Goal: Task Accomplishment & Management: Use online tool/utility

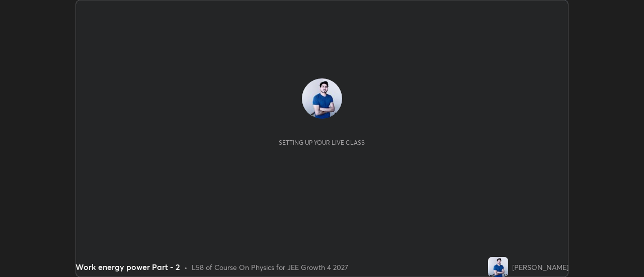
scroll to position [277, 644]
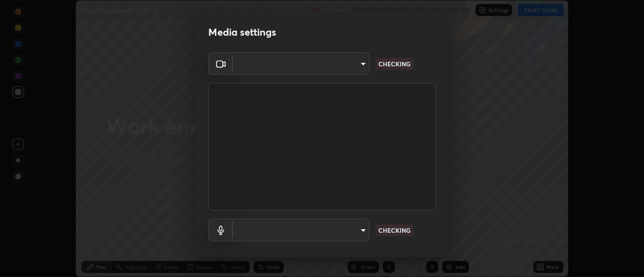
type input "4c72da43d9f8fe59a3f1c51c15ce5ef4700dc23536a29d5760a7834eb8cafeb2"
type input "default"
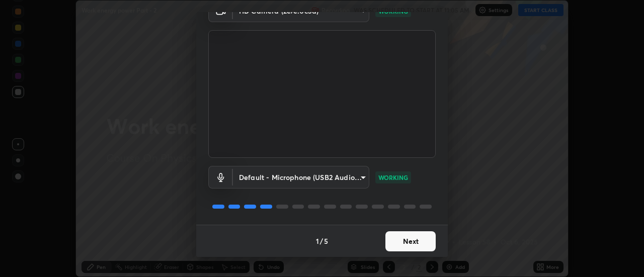
click at [405, 243] on button "Next" at bounding box center [410, 241] width 50 height 20
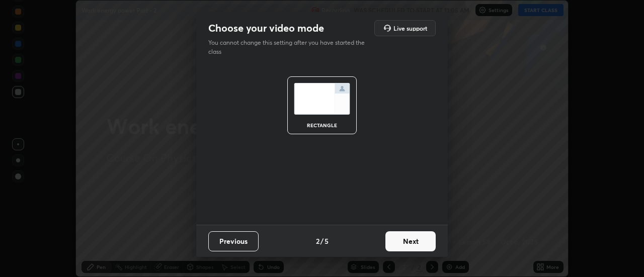
scroll to position [0, 0]
click at [409, 241] on button "Next" at bounding box center [410, 241] width 50 height 20
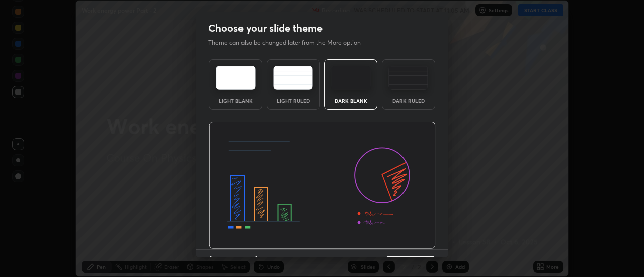
scroll to position [25, 0]
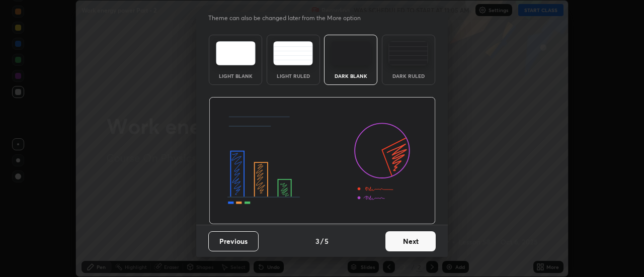
click at [405, 241] on button "Next" at bounding box center [410, 241] width 50 height 20
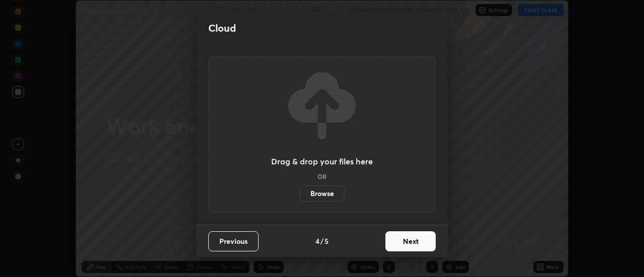
scroll to position [0, 0]
click at [409, 241] on button "Next" at bounding box center [410, 241] width 50 height 20
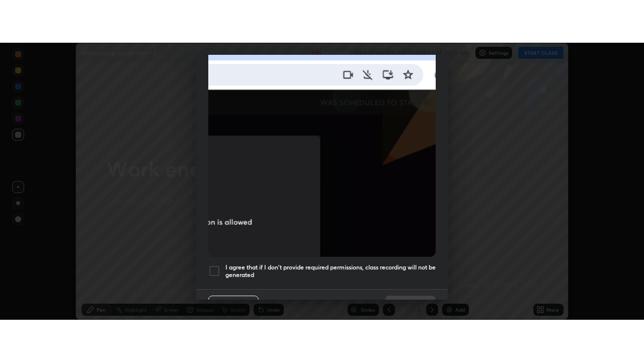
scroll to position [258, 0]
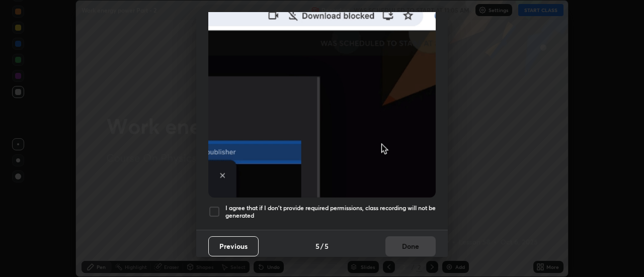
click at [219, 210] on div at bounding box center [214, 212] width 12 height 12
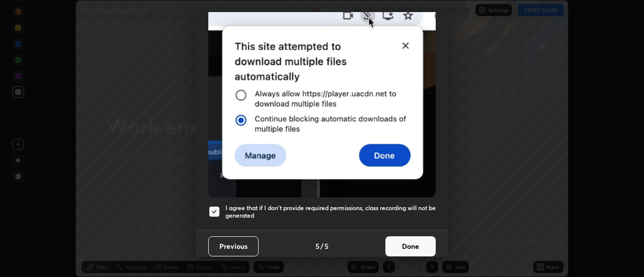
click at [406, 240] on button "Done" at bounding box center [410, 246] width 50 height 20
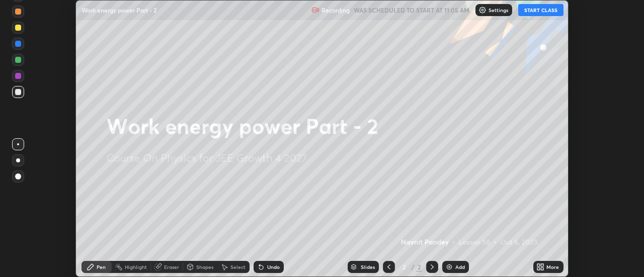
click at [540, 265] on icon at bounding box center [538, 265] width 3 height 3
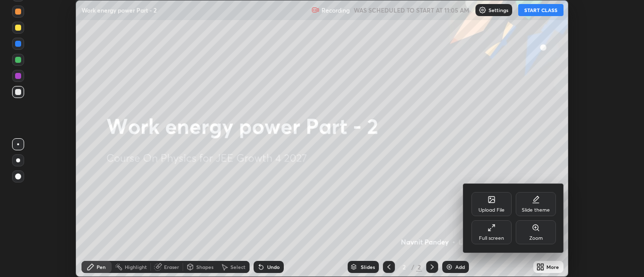
click at [491, 229] on icon at bounding box center [492, 228] width 8 height 8
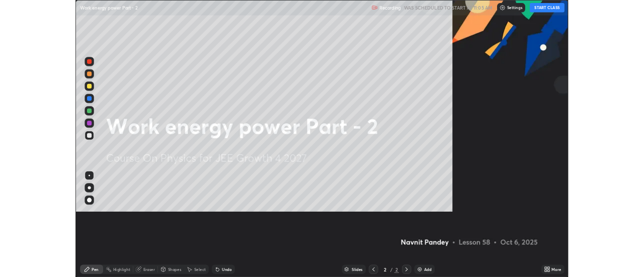
scroll to position [362, 644]
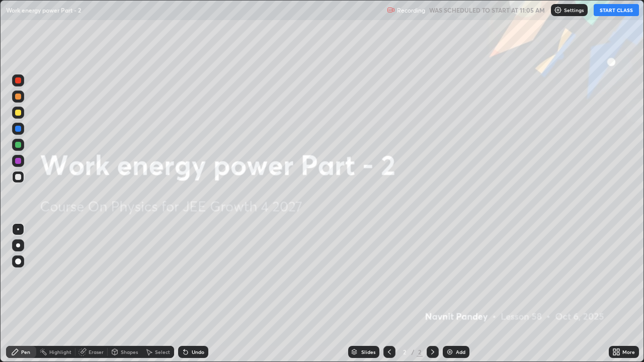
click at [615, 12] on button "START CLASS" at bounding box center [616, 10] width 45 height 12
click at [454, 277] on div "Add" at bounding box center [456, 352] width 27 height 12
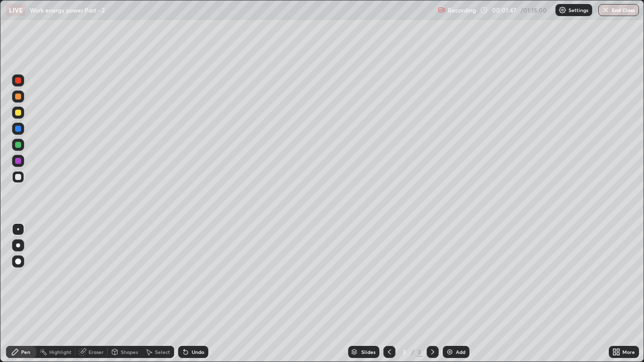
click at [22, 146] on div at bounding box center [18, 145] width 12 height 12
click at [191, 277] on div "Undo" at bounding box center [193, 352] width 30 height 12
click at [183, 277] on icon at bounding box center [186, 352] width 8 height 8
click at [184, 277] on icon at bounding box center [184, 350] width 1 height 1
click at [182, 277] on icon at bounding box center [186, 352] width 8 height 8
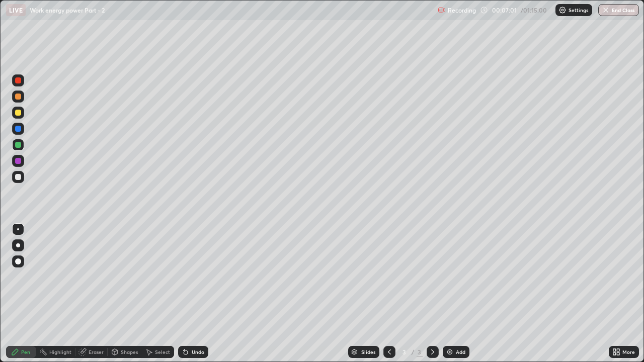
click at [180, 277] on div "Undo" at bounding box center [193, 352] width 30 height 12
click at [179, 277] on div "Undo" at bounding box center [193, 352] width 30 height 12
click at [430, 277] on icon at bounding box center [433, 352] width 8 height 8
click at [447, 277] on img at bounding box center [450, 352] width 8 height 8
click at [17, 178] on div at bounding box center [18, 177] width 6 height 6
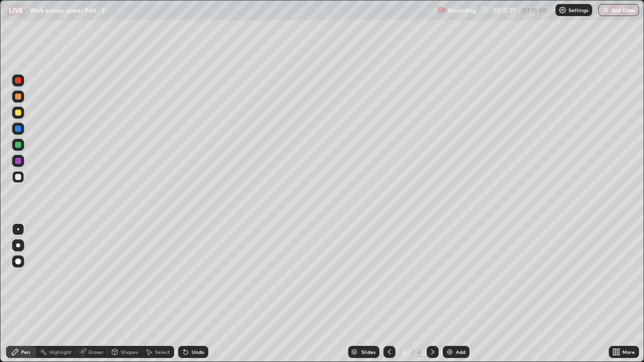
click at [196, 277] on div "Undo" at bounding box center [198, 352] width 13 height 5
click at [192, 277] on div "Undo" at bounding box center [198, 352] width 13 height 5
click at [17, 161] on div at bounding box center [18, 161] width 6 height 6
click at [17, 145] on div at bounding box center [18, 145] width 6 height 6
click at [450, 277] on img at bounding box center [450, 352] width 8 height 8
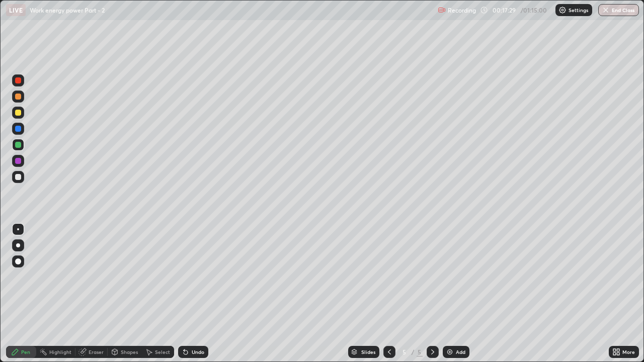
click at [386, 277] on icon at bounding box center [389, 352] width 8 height 8
click at [433, 277] on icon at bounding box center [433, 352] width 8 height 8
click at [186, 277] on icon at bounding box center [186, 353] width 4 height 4
click at [383, 277] on div at bounding box center [389, 352] width 12 height 12
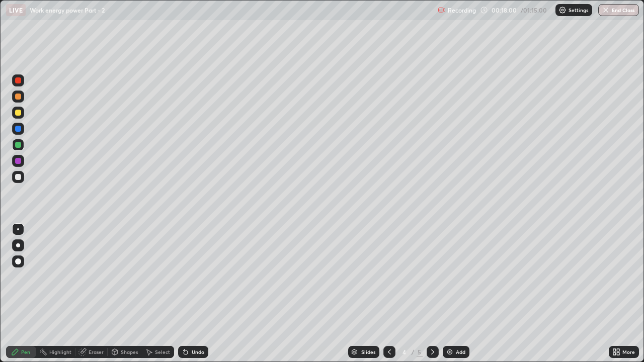
click at [431, 277] on icon at bounding box center [433, 352] width 8 height 8
click at [389, 277] on icon at bounding box center [389, 352] width 8 height 8
click at [430, 277] on icon at bounding box center [433, 352] width 8 height 8
click at [389, 277] on icon at bounding box center [389, 352] width 8 height 8
click at [432, 277] on icon at bounding box center [433, 352] width 8 height 8
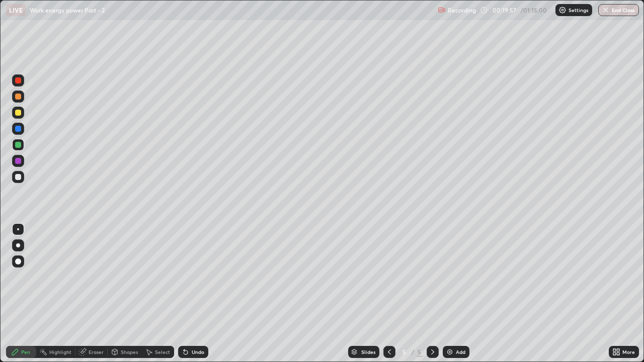
click at [189, 277] on div "Undo" at bounding box center [193, 352] width 30 height 12
click at [185, 277] on icon at bounding box center [186, 352] width 8 height 8
click at [189, 277] on div "Undo" at bounding box center [193, 352] width 30 height 12
click at [188, 277] on icon at bounding box center [186, 352] width 8 height 8
click at [189, 277] on div "Undo" at bounding box center [193, 352] width 30 height 12
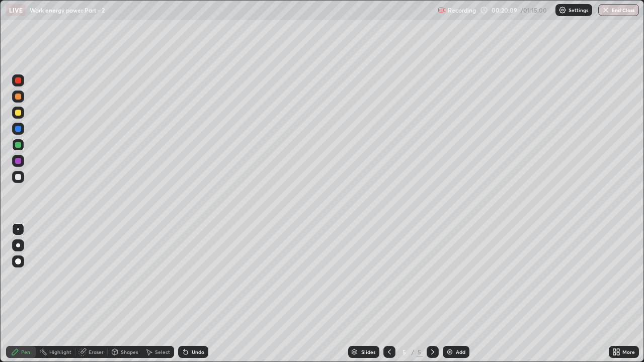
click at [190, 277] on div "Undo" at bounding box center [193, 352] width 30 height 12
click at [192, 277] on div "Undo" at bounding box center [198, 352] width 13 height 5
click at [188, 277] on icon at bounding box center [186, 352] width 8 height 8
click at [190, 277] on div "Undo" at bounding box center [193, 352] width 30 height 12
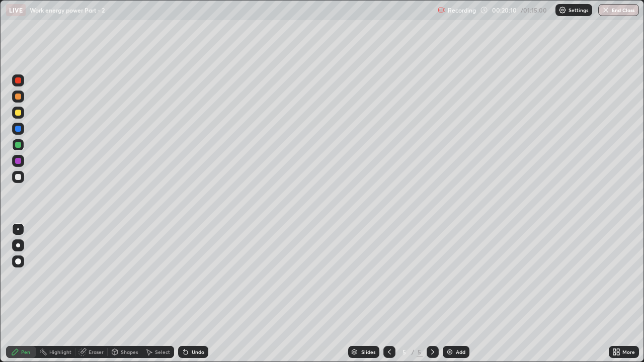
click at [190, 277] on div "Undo" at bounding box center [193, 352] width 30 height 12
click at [195, 277] on div "Undo" at bounding box center [198, 352] width 13 height 5
click at [444, 277] on div "Add" at bounding box center [456, 352] width 27 height 12
click at [388, 277] on icon at bounding box center [389, 352] width 8 height 8
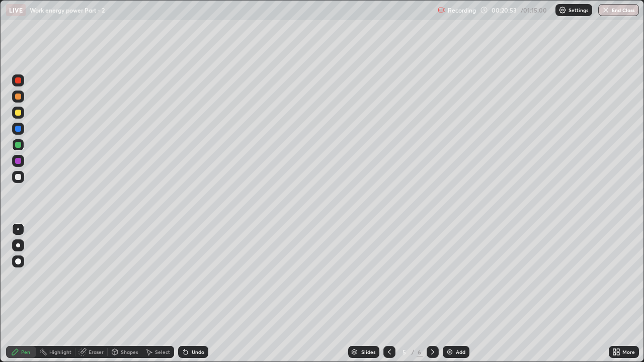
click at [431, 277] on icon at bounding box center [432, 352] width 3 height 5
click at [388, 277] on icon at bounding box center [389, 352] width 8 height 8
click at [431, 277] on icon at bounding box center [433, 352] width 8 height 8
click at [388, 277] on icon at bounding box center [389, 352] width 8 height 8
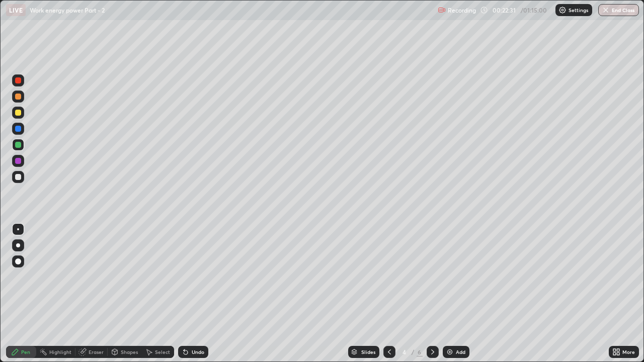
click at [430, 277] on icon at bounding box center [433, 352] width 8 height 8
click at [432, 277] on icon at bounding box center [433, 352] width 8 height 8
click at [17, 161] on div at bounding box center [18, 161] width 6 height 6
click at [22, 146] on div at bounding box center [18, 145] width 12 height 12
click at [198, 277] on div "Undo" at bounding box center [198, 352] width 13 height 5
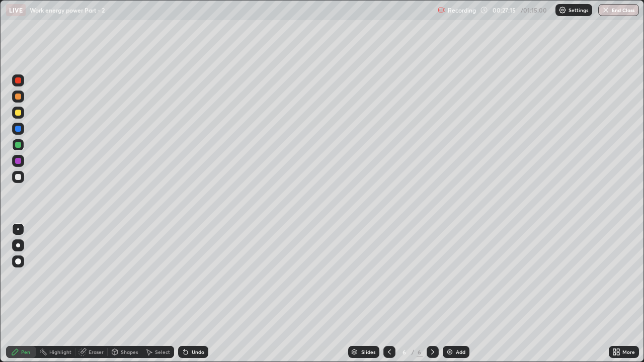
click at [18, 125] on div at bounding box center [18, 129] width 12 height 12
click at [192, 277] on div "Undo" at bounding box center [198, 352] width 13 height 5
click at [18, 145] on div at bounding box center [18, 145] width 6 height 6
click at [446, 277] on img at bounding box center [450, 352] width 8 height 8
click at [390, 277] on icon at bounding box center [389, 352] width 8 height 8
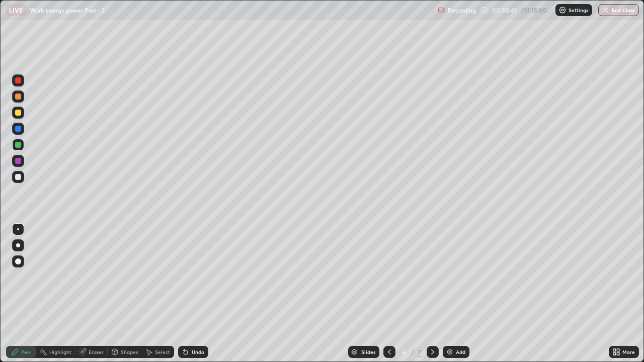
click at [18, 132] on div at bounding box center [18, 129] width 12 height 12
click at [432, 277] on icon at bounding box center [433, 352] width 8 height 8
click at [18, 127] on div at bounding box center [18, 129] width 6 height 6
click at [20, 142] on div at bounding box center [18, 145] width 6 height 6
click at [17, 177] on div at bounding box center [18, 177] width 6 height 6
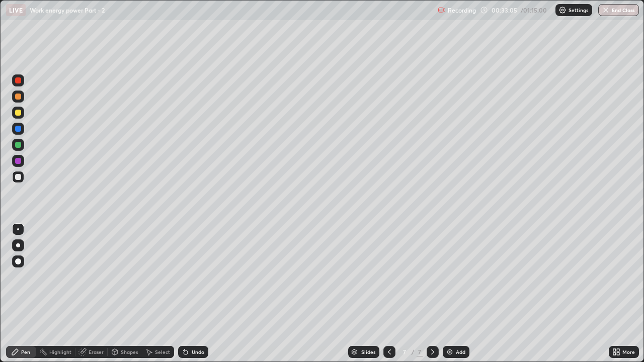
click at [184, 277] on icon at bounding box center [184, 350] width 1 height 1
click at [187, 277] on icon at bounding box center [186, 352] width 8 height 8
click at [184, 277] on icon at bounding box center [186, 353] width 4 height 4
click at [186, 277] on icon at bounding box center [186, 353] width 4 height 4
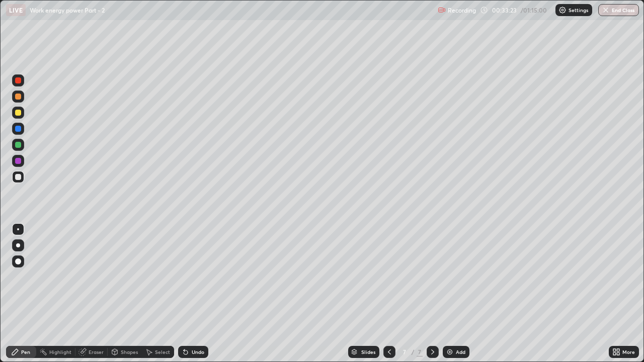
click at [193, 277] on div "Undo" at bounding box center [198, 352] width 13 height 5
click at [89, 277] on div "Eraser" at bounding box center [96, 352] width 15 height 5
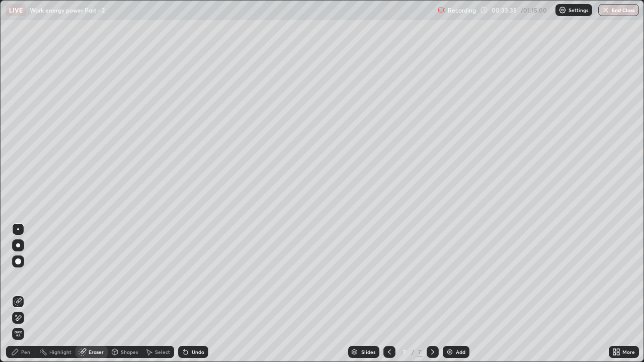
click at [27, 277] on div "Pen" at bounding box center [21, 352] width 30 height 12
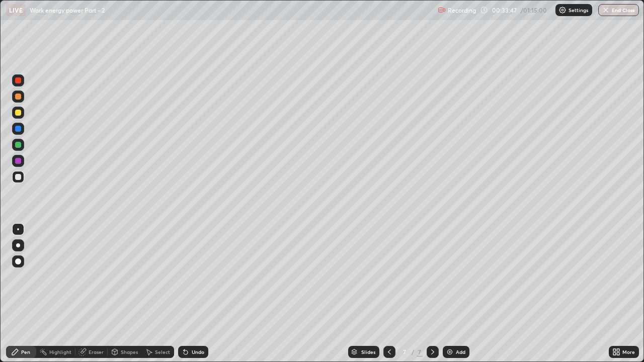
click at [189, 277] on div "Undo" at bounding box center [193, 352] width 30 height 12
click at [19, 147] on div at bounding box center [18, 145] width 6 height 6
click at [19, 132] on div at bounding box center [18, 129] width 12 height 12
click at [188, 277] on div "Undo" at bounding box center [193, 352] width 30 height 12
click at [195, 277] on div "Undo" at bounding box center [198, 352] width 13 height 5
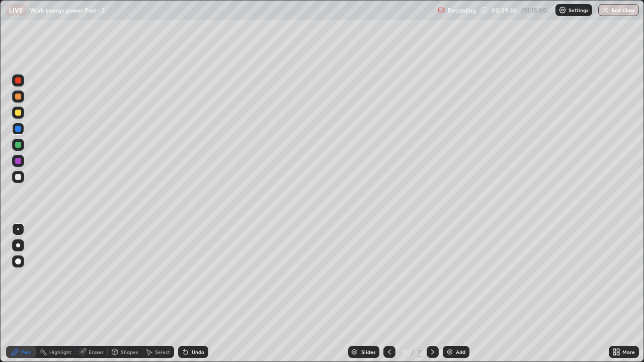
click at [194, 277] on div "Undo" at bounding box center [198, 352] width 13 height 5
click at [192, 277] on div "Undo" at bounding box center [198, 352] width 13 height 5
click at [188, 277] on icon at bounding box center [186, 352] width 8 height 8
click at [189, 277] on div "Undo" at bounding box center [193, 352] width 30 height 12
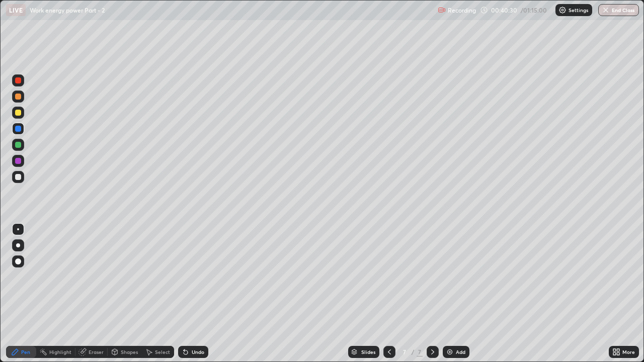
click at [433, 277] on icon at bounding box center [433, 352] width 8 height 8
click at [449, 277] on img at bounding box center [450, 352] width 8 height 8
click at [18, 160] on div at bounding box center [18, 161] width 6 height 6
click at [20, 139] on div at bounding box center [18, 145] width 12 height 12
click at [18, 178] on div at bounding box center [18, 177] width 6 height 6
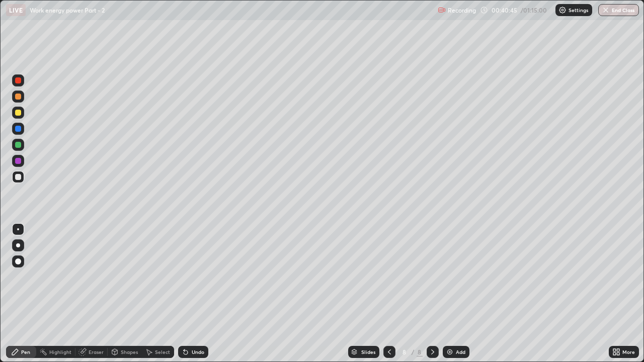
click at [19, 132] on div at bounding box center [18, 129] width 12 height 12
click at [18, 113] on div at bounding box center [18, 113] width 6 height 6
click at [17, 129] on div at bounding box center [18, 129] width 6 height 6
click at [190, 277] on div "Undo" at bounding box center [193, 352] width 30 height 12
click at [20, 144] on div at bounding box center [18, 145] width 6 height 6
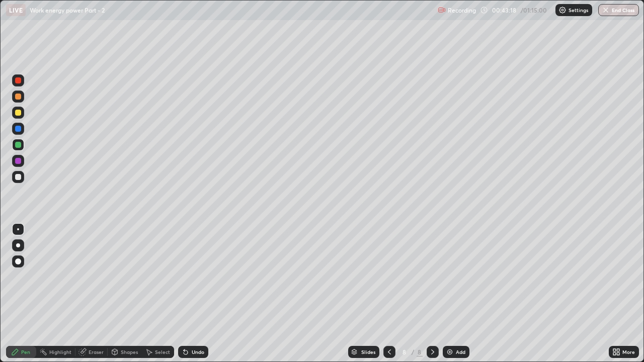
click at [22, 175] on div at bounding box center [18, 177] width 12 height 12
click at [18, 145] on div at bounding box center [18, 145] width 6 height 6
click at [432, 277] on icon at bounding box center [433, 352] width 8 height 8
click at [450, 277] on div "Add" at bounding box center [456, 352] width 27 height 12
click at [20, 181] on div at bounding box center [18, 177] width 12 height 12
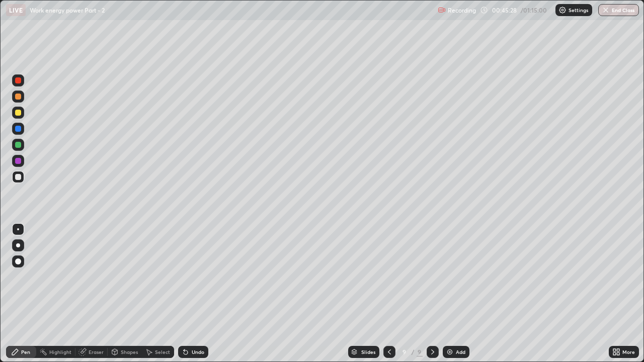
click at [18, 145] on div at bounding box center [18, 145] width 6 height 6
click at [192, 277] on div "Undo" at bounding box center [198, 352] width 13 height 5
click at [188, 277] on icon at bounding box center [186, 352] width 8 height 8
click at [184, 277] on icon at bounding box center [184, 350] width 1 height 1
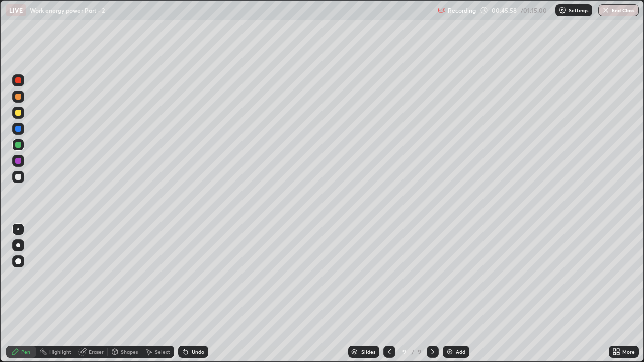
click at [196, 277] on div "Undo" at bounding box center [193, 352] width 30 height 12
click at [22, 129] on div at bounding box center [18, 129] width 12 height 12
click at [19, 145] on div at bounding box center [18, 145] width 6 height 6
click at [18, 163] on div at bounding box center [18, 161] width 6 height 6
click at [20, 144] on div at bounding box center [18, 145] width 6 height 6
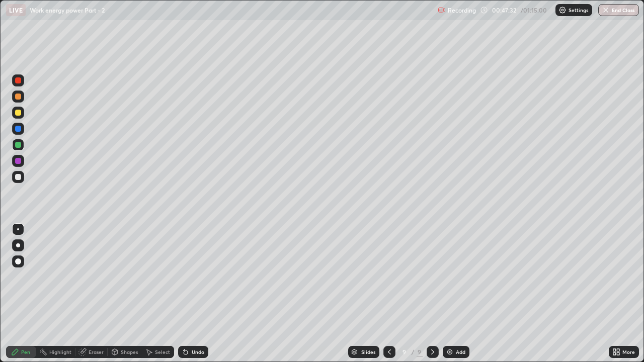
click at [17, 130] on div at bounding box center [18, 129] width 6 height 6
click at [20, 162] on div at bounding box center [18, 161] width 6 height 6
click at [18, 132] on div at bounding box center [18, 129] width 12 height 12
click at [19, 145] on div at bounding box center [18, 145] width 6 height 6
click at [18, 130] on div at bounding box center [18, 129] width 6 height 6
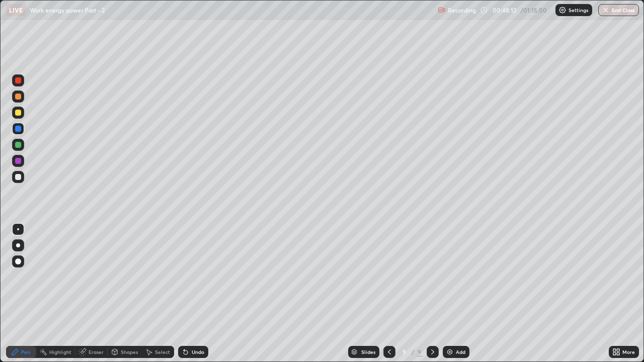
click at [84, 277] on icon at bounding box center [82, 352] width 8 height 8
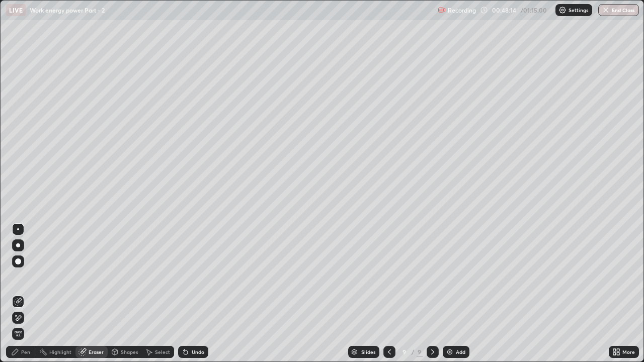
click at [16, 277] on icon at bounding box center [15, 352] width 6 height 6
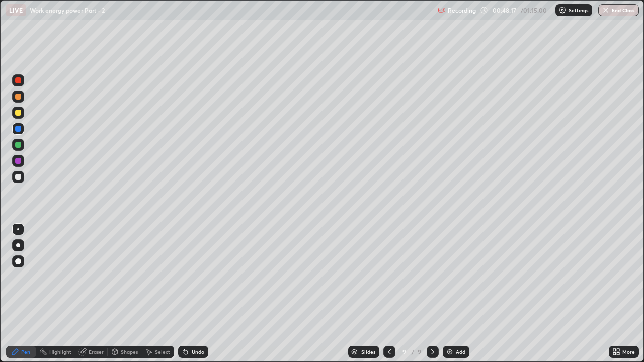
click at [17, 147] on div at bounding box center [18, 145] width 6 height 6
click at [430, 277] on icon at bounding box center [433, 352] width 8 height 8
click at [449, 277] on img at bounding box center [450, 352] width 8 height 8
click at [17, 175] on div at bounding box center [18, 177] width 6 height 6
click at [19, 147] on div at bounding box center [18, 145] width 6 height 6
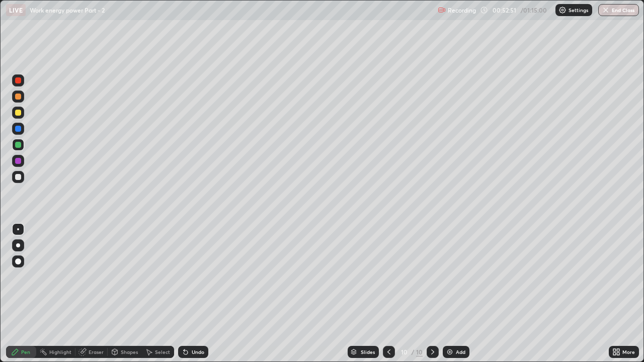
click at [18, 147] on div at bounding box center [18, 145] width 6 height 6
click at [21, 130] on div at bounding box center [18, 129] width 6 height 6
click at [24, 127] on div at bounding box center [18, 129] width 12 height 12
click at [20, 175] on div at bounding box center [18, 177] width 6 height 6
click at [17, 148] on div at bounding box center [18, 145] width 12 height 12
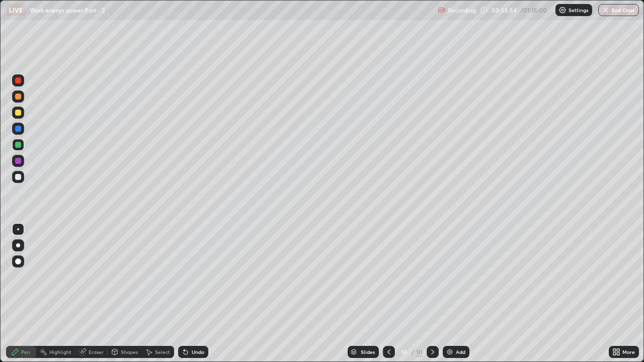
click at [19, 161] on div at bounding box center [18, 161] width 6 height 6
click at [18, 143] on div at bounding box center [18, 145] width 6 height 6
click at [450, 277] on img at bounding box center [450, 352] width 8 height 8
click at [18, 179] on div at bounding box center [18, 177] width 6 height 6
click at [192, 277] on div "Undo" at bounding box center [198, 352] width 13 height 5
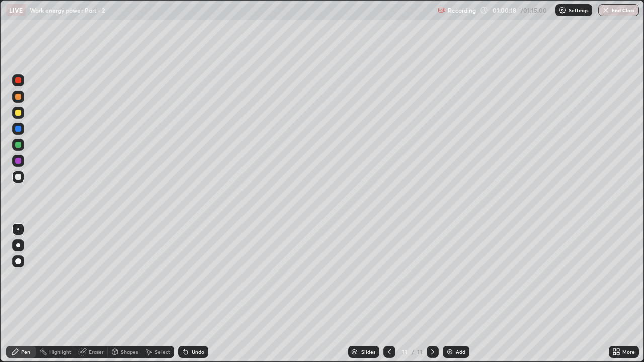
click at [16, 147] on div at bounding box center [18, 145] width 6 height 6
click at [615, 9] on button "End Class" at bounding box center [618, 10] width 41 height 12
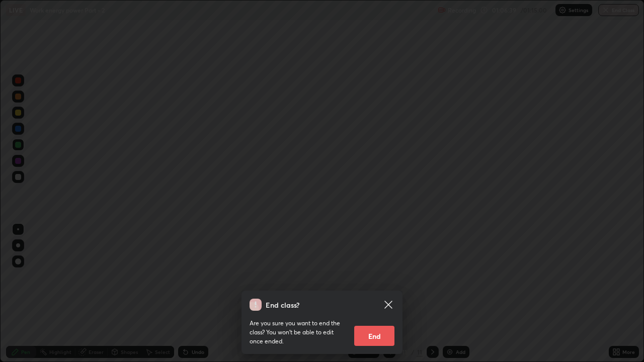
click at [372, 277] on button "End" at bounding box center [374, 336] width 40 height 20
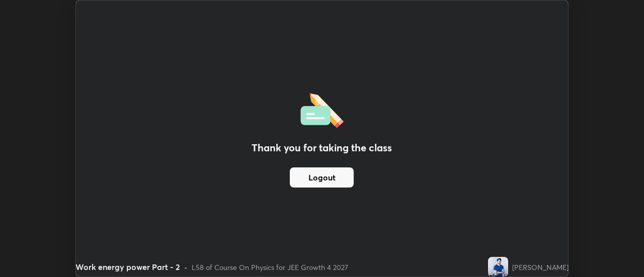
scroll to position [50041, 49674]
